Goal: Information Seeking & Learning: Find specific fact

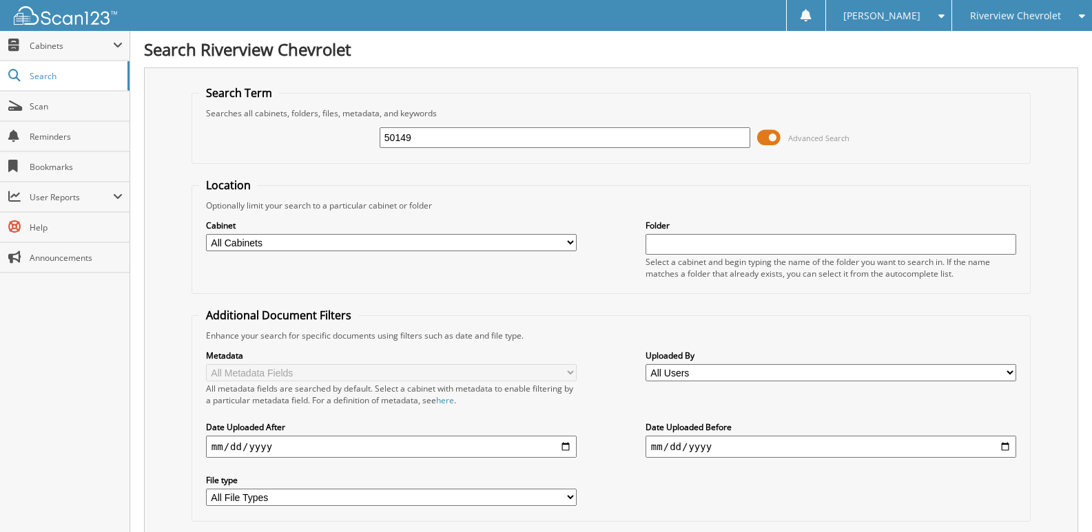
type input "50149"
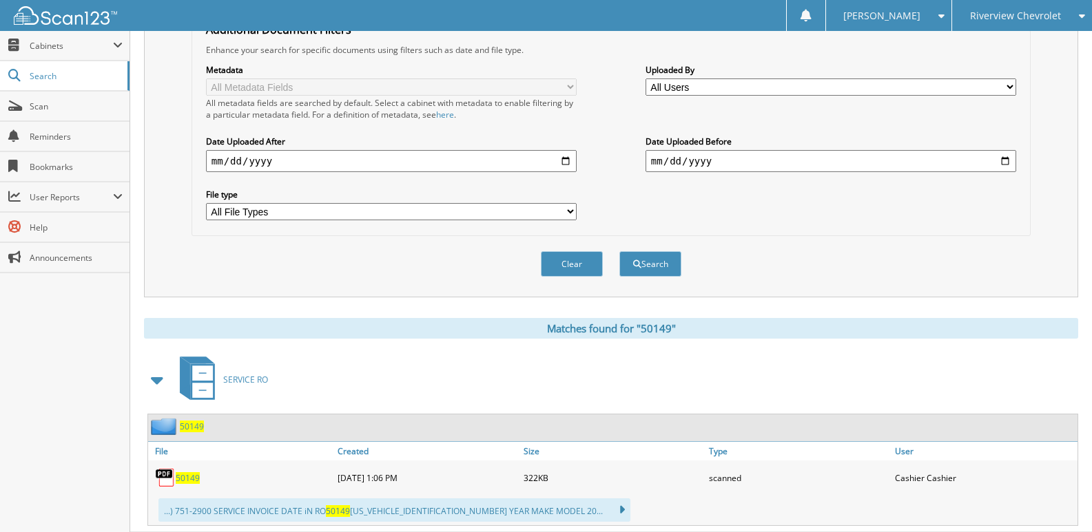
scroll to position [322, 0]
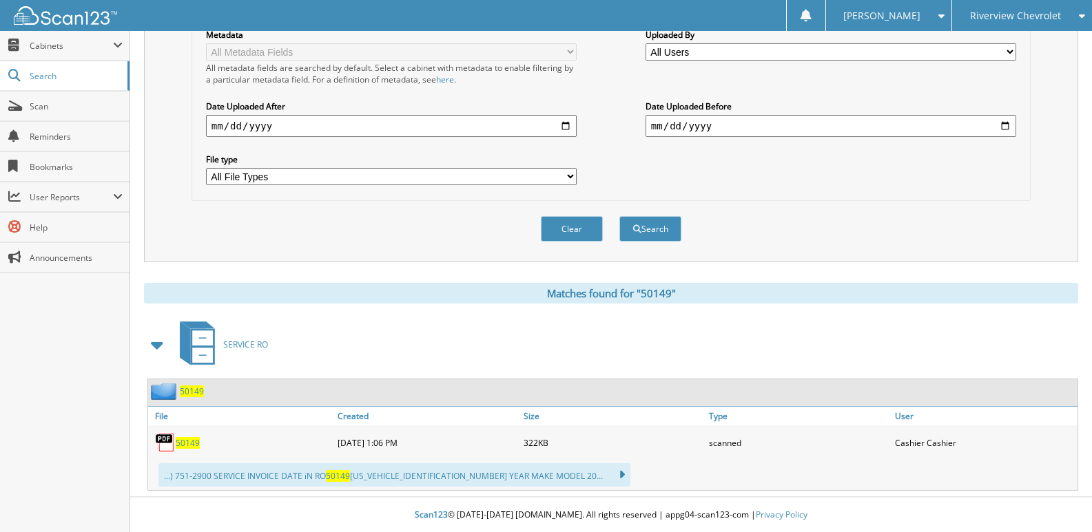
click at [185, 444] on span "50149" at bounding box center [188, 443] width 24 height 12
